Goal: Information Seeking & Learning: Learn about a topic

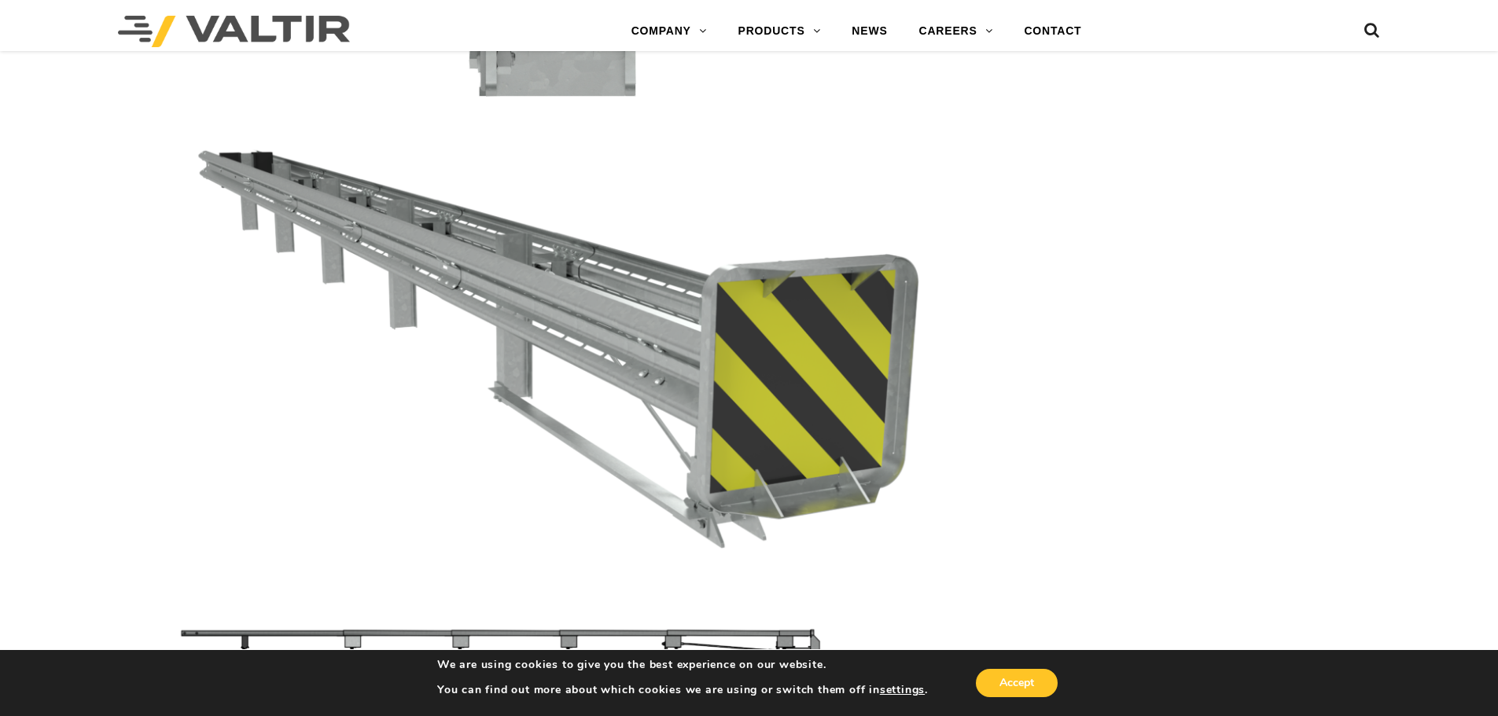
scroll to position [4796, 0]
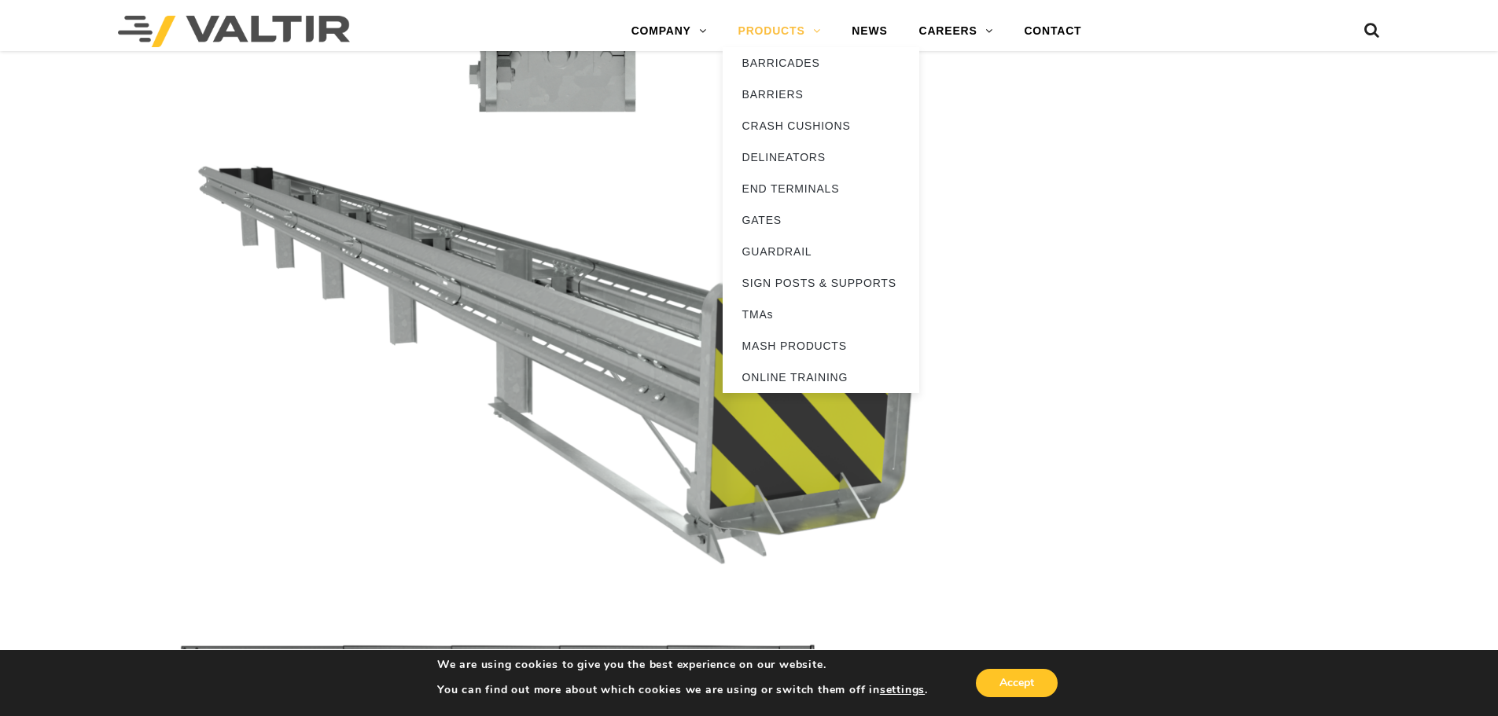
click at [815, 35] on link "PRODUCTS" at bounding box center [780, 31] width 114 height 31
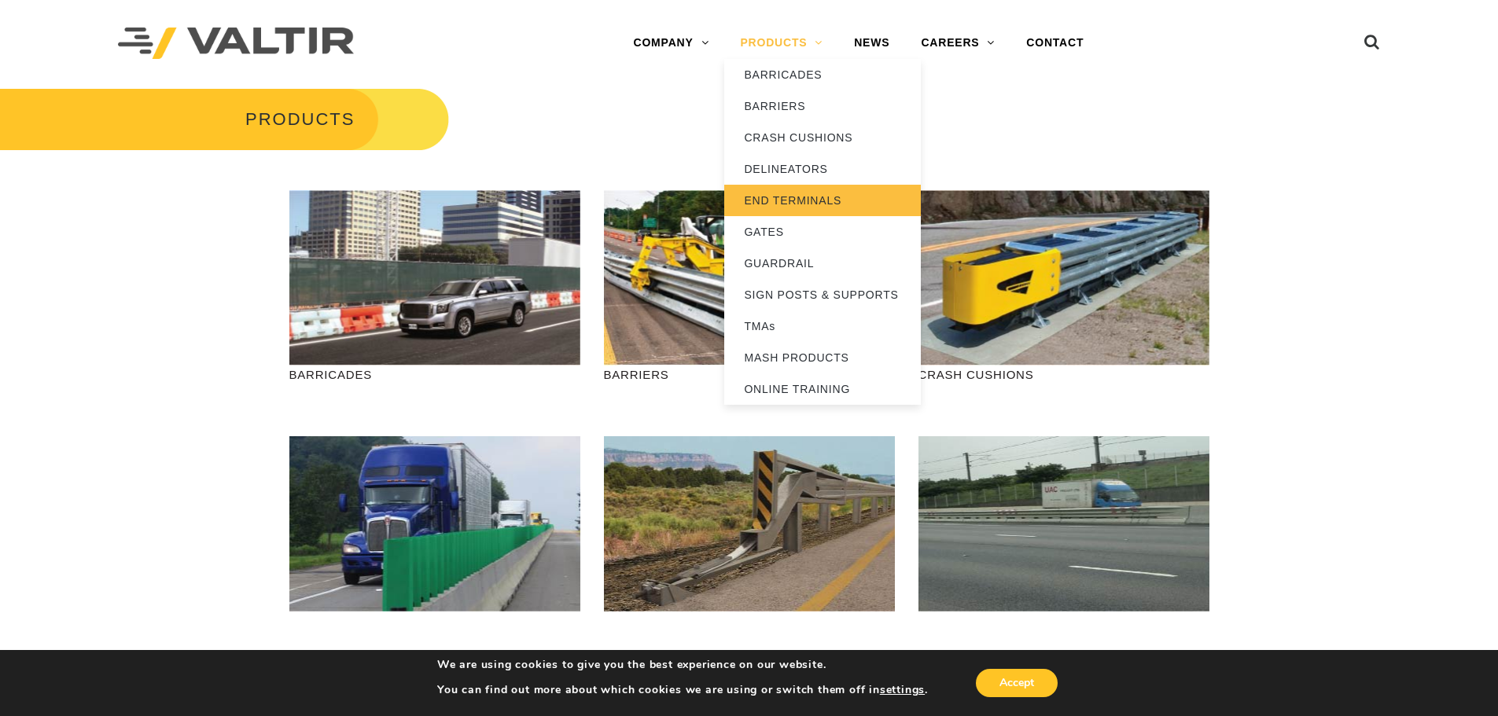
click at [778, 193] on link "END TERMINALS" at bounding box center [822, 200] width 197 height 31
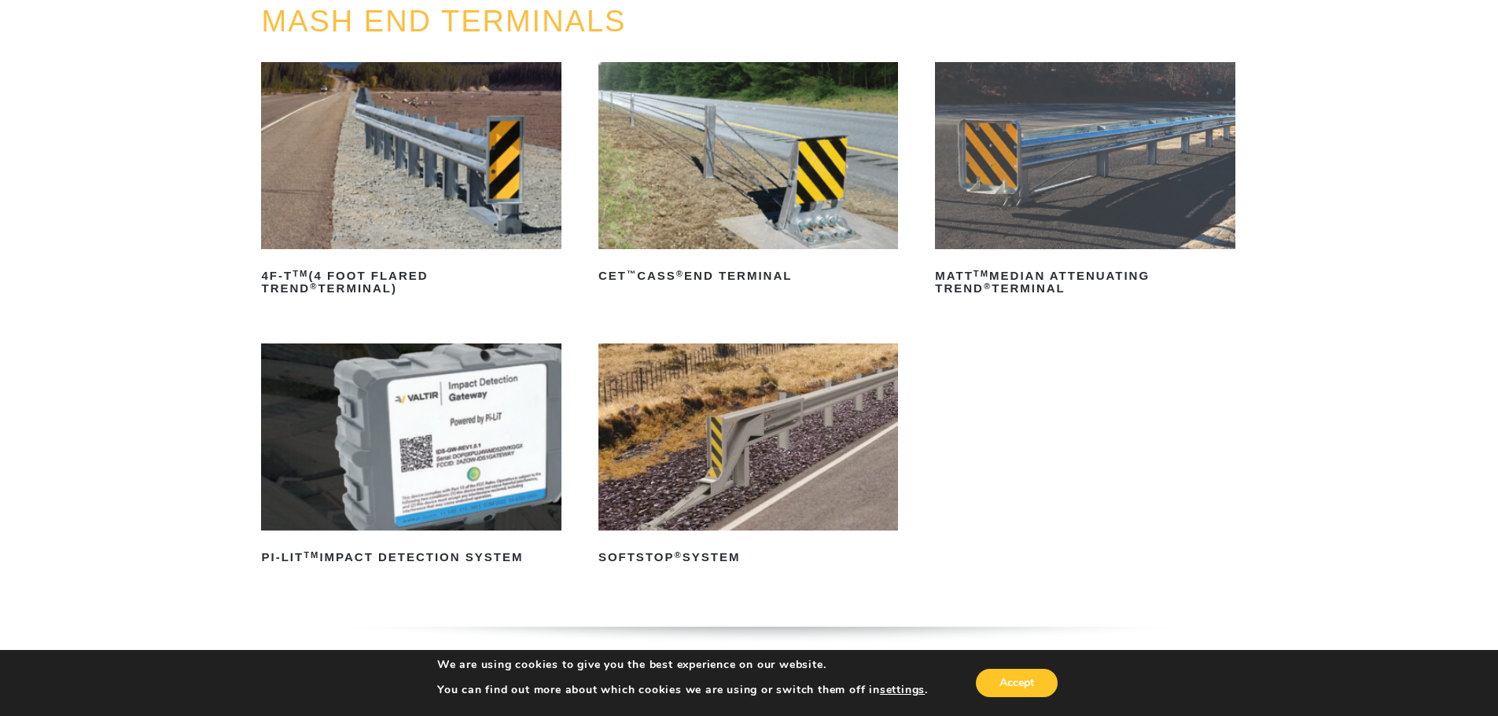
scroll to position [157, 0]
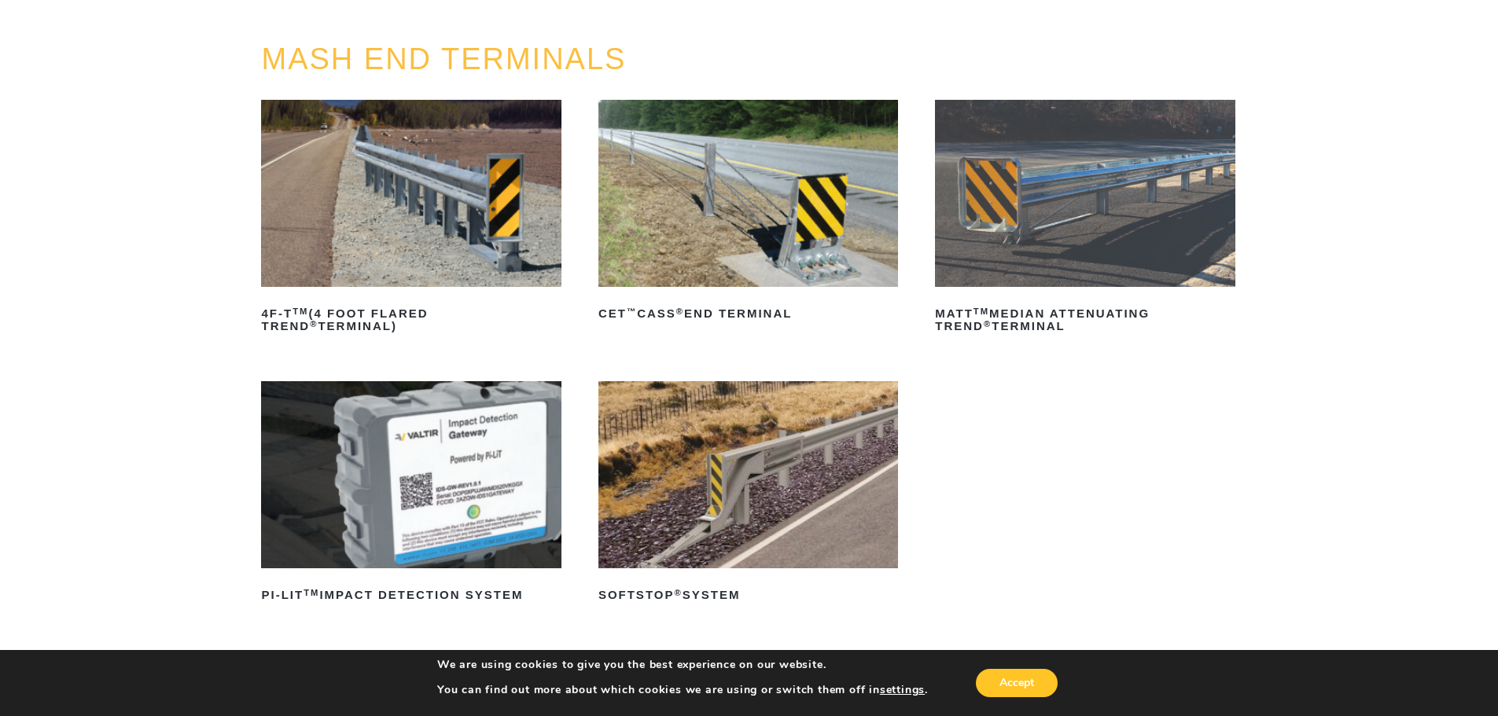
click at [1079, 235] on img at bounding box center [1085, 193] width 300 height 187
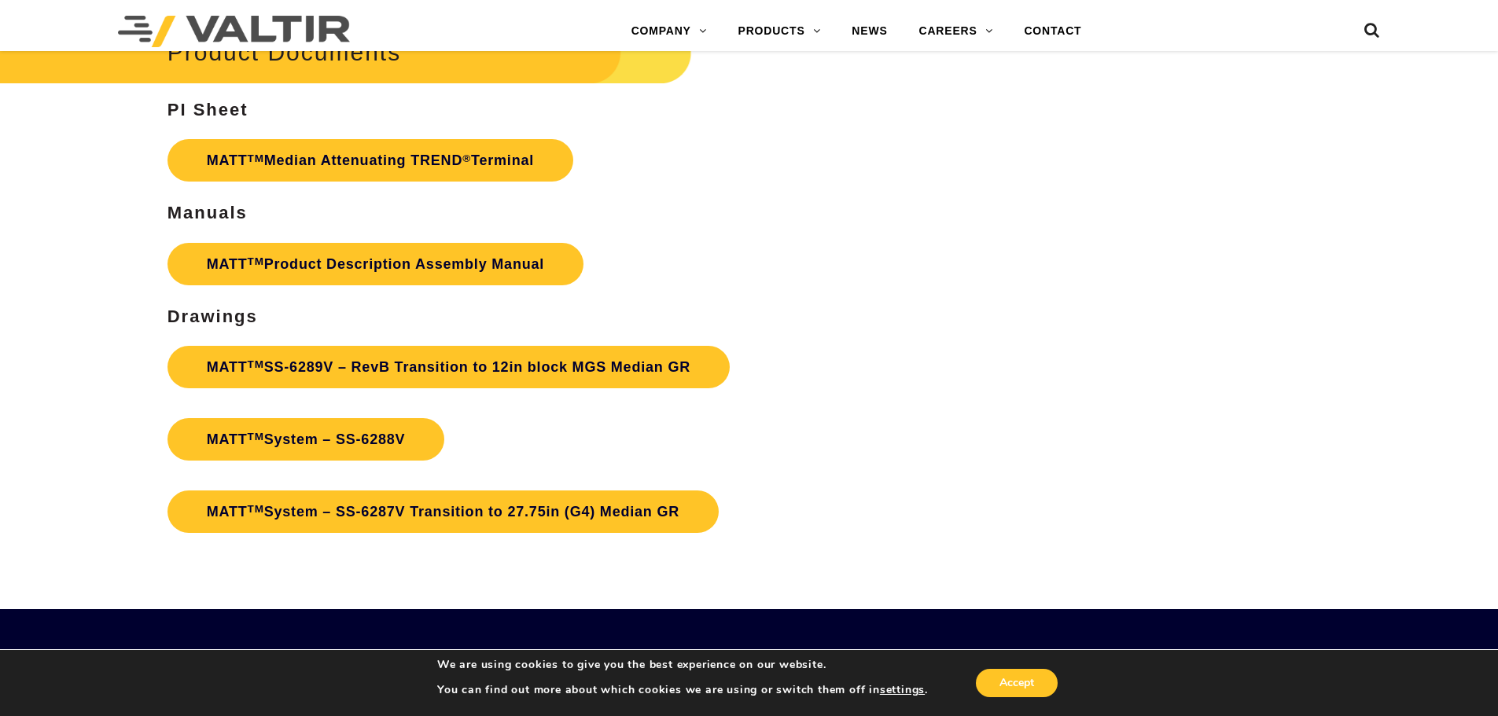
scroll to position [5617, 0]
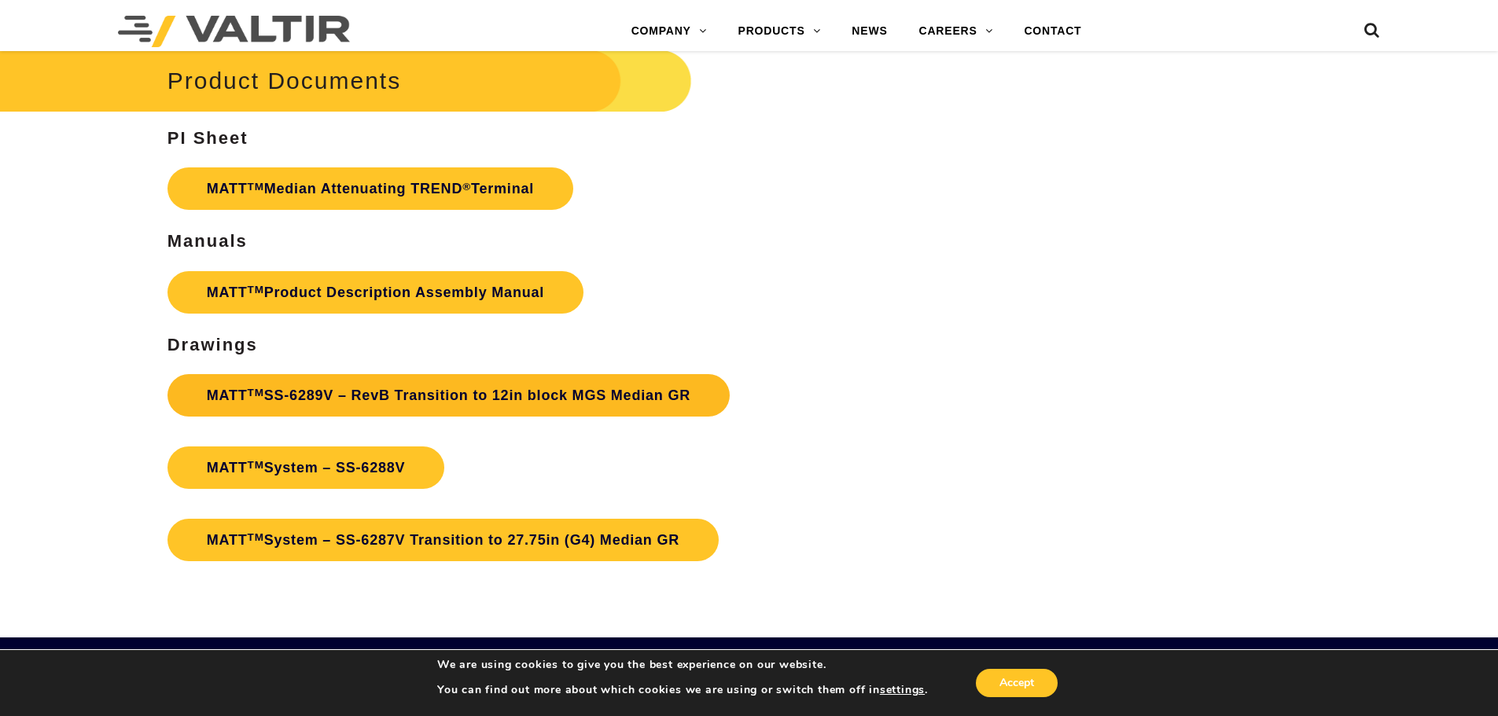
click at [390, 389] on link "MATT TM SS-6289V – RevB Transition to 12in block MGS Median GR" at bounding box center [448, 395] width 562 height 42
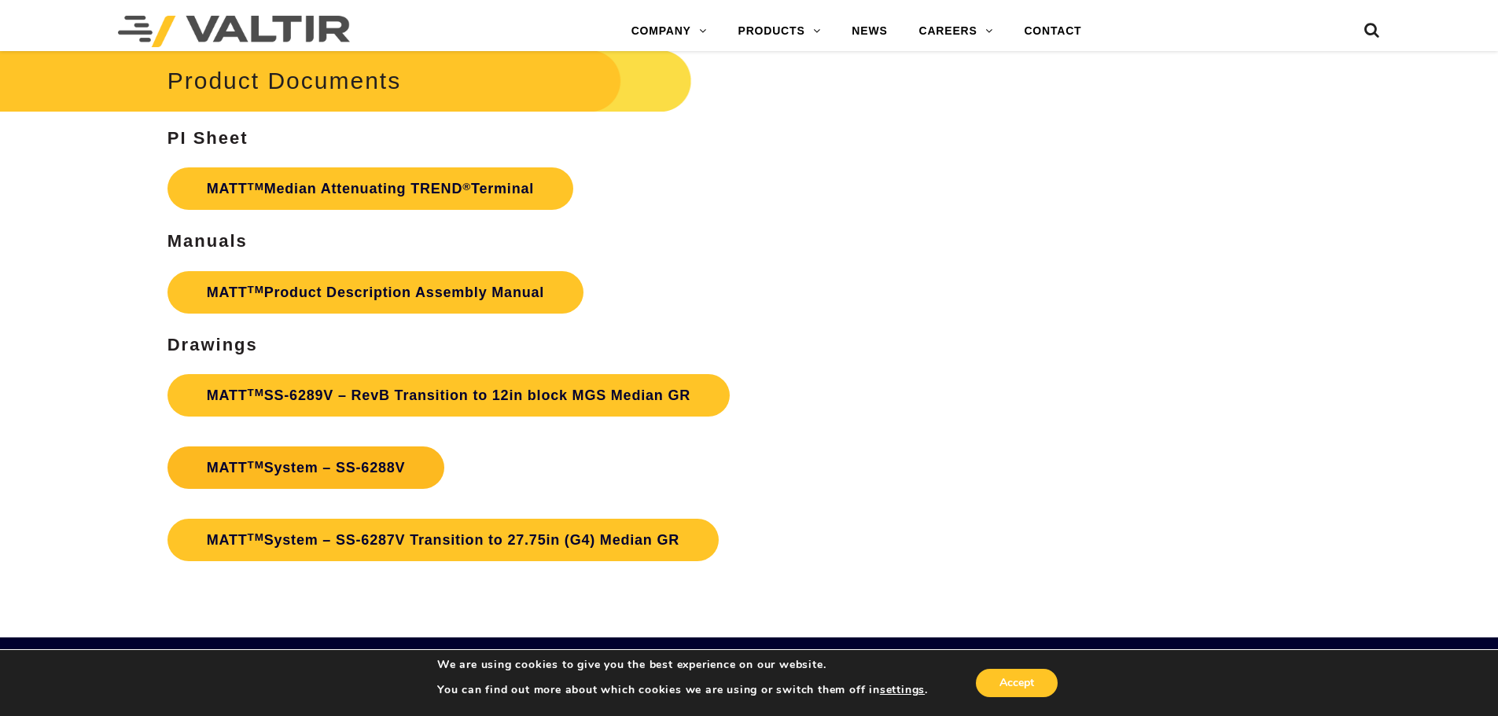
click at [342, 464] on link "MATT TM System – SS-6288V" at bounding box center [306, 468] width 278 height 42
